Goal: Information Seeking & Learning: Learn about a topic

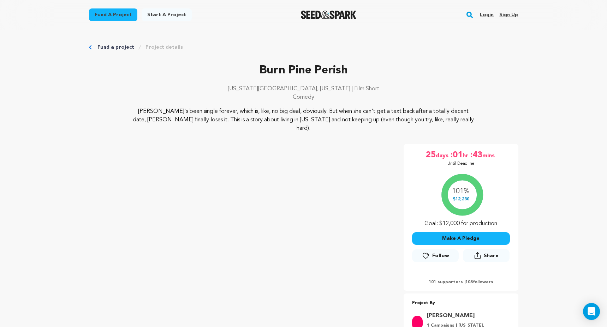
click at [473, 279] on p "101 supporters | 105 followers" at bounding box center [461, 282] width 98 height 6
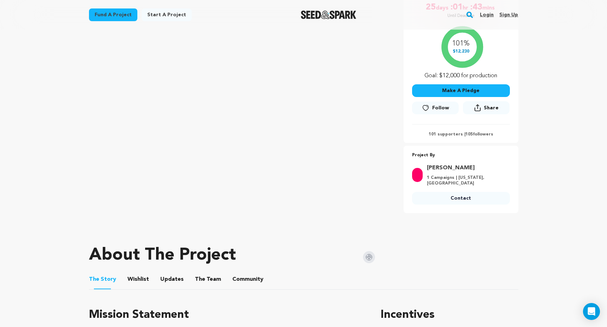
scroll to position [154, 0]
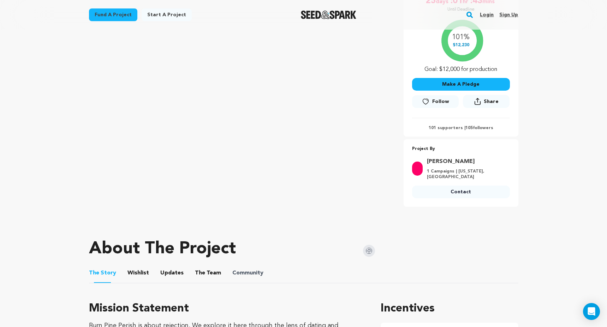
click at [253, 269] on span "Community" at bounding box center [247, 273] width 31 height 8
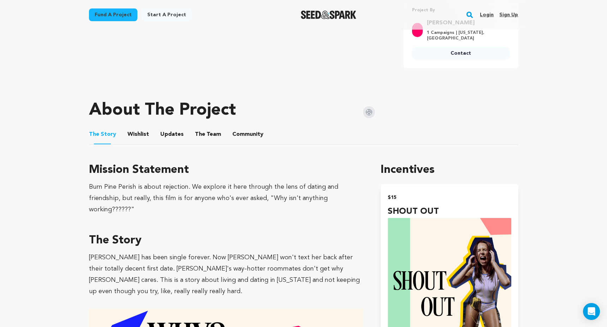
scroll to position [303, 0]
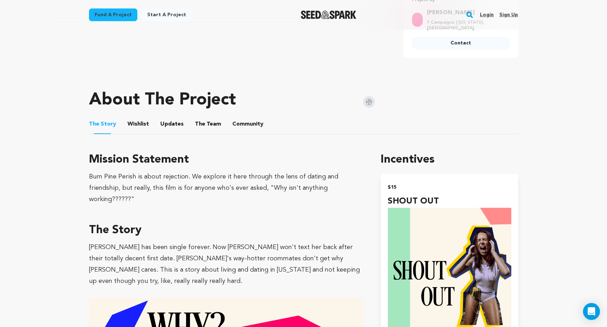
click at [241, 118] on button "Community" at bounding box center [247, 125] width 17 height 17
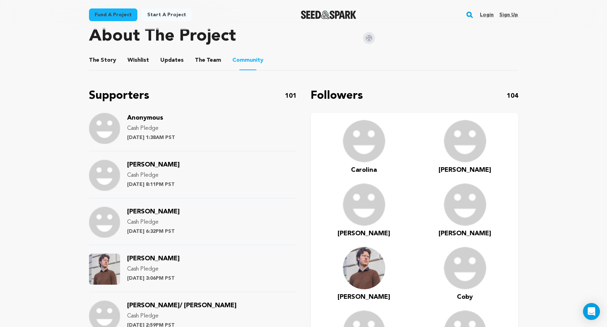
scroll to position [368, 0]
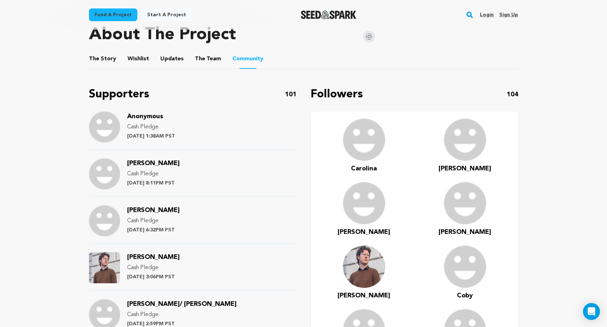
click at [460, 132] on img at bounding box center [465, 140] width 42 height 42
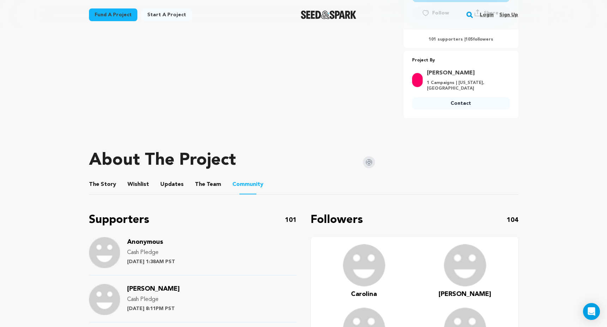
scroll to position [0, 0]
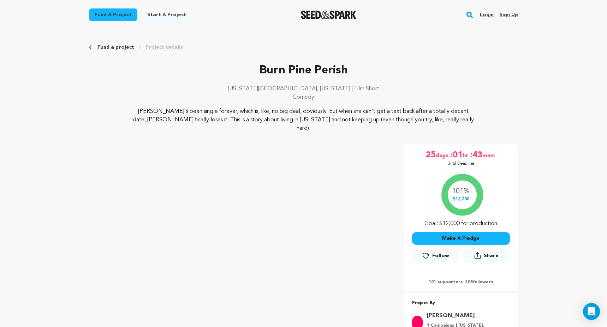
click at [314, 13] on img "Seed&Spark Homepage" at bounding box center [328, 15] width 55 height 8
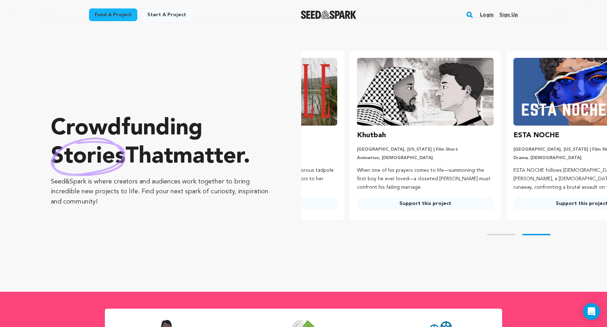
scroll to position [0, 162]
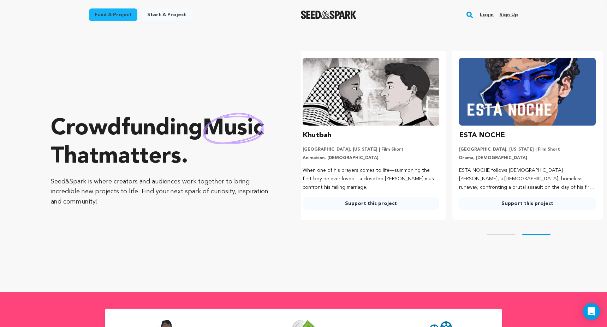
click at [507, 109] on img at bounding box center [527, 92] width 137 height 68
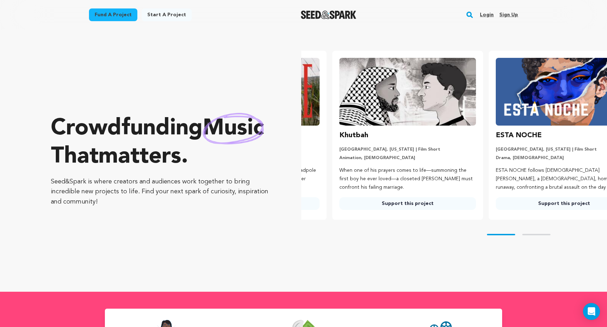
scroll to position [0, 0]
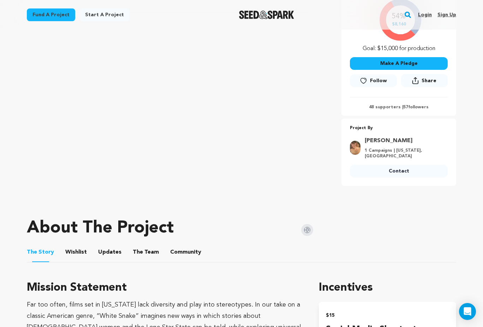
scroll to position [164, 0]
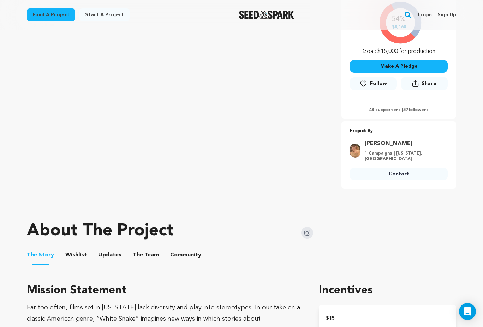
click at [103, 257] on button "Updates" at bounding box center [109, 256] width 17 height 17
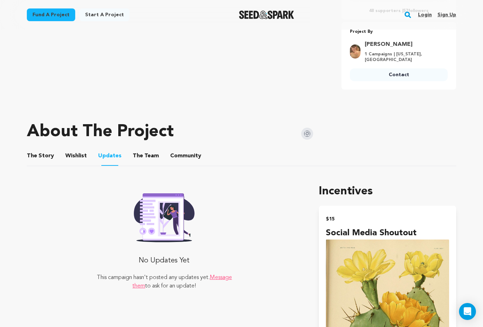
scroll to position [278, 0]
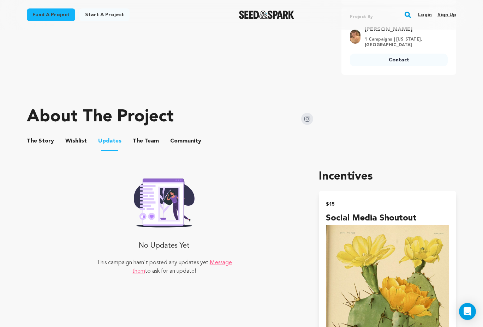
click at [42, 145] on button "The Story" at bounding box center [40, 142] width 17 height 17
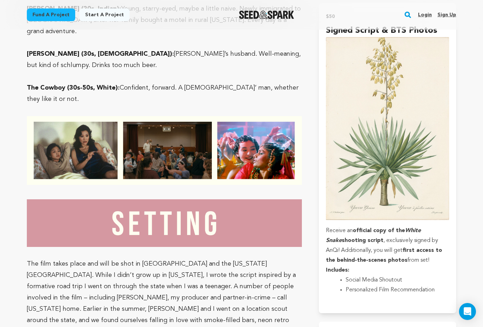
scroll to position [1197, 0]
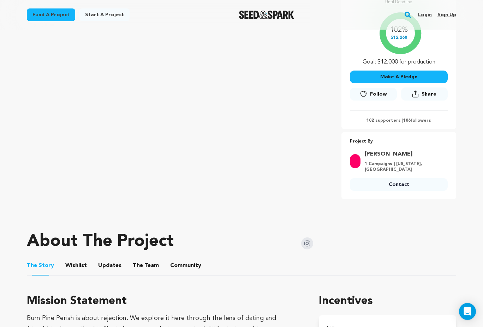
scroll to position [44, 0]
